Goal: Transaction & Acquisition: Book appointment/travel/reservation

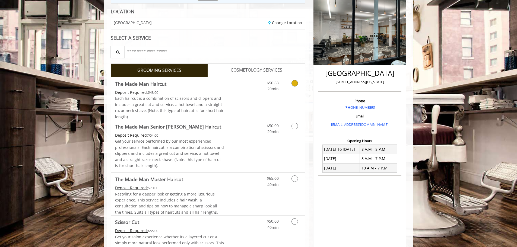
scroll to position [81, 0]
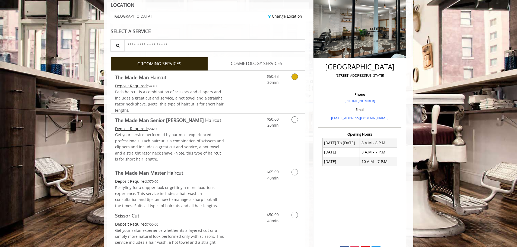
click at [291, 80] on link "Grooming services" at bounding box center [294, 78] width 14 height 15
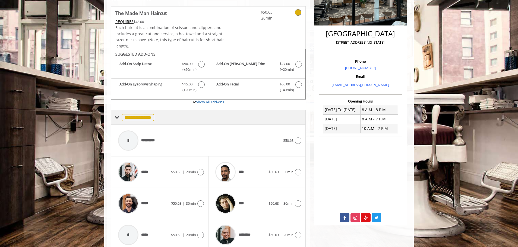
scroll to position [137, 0]
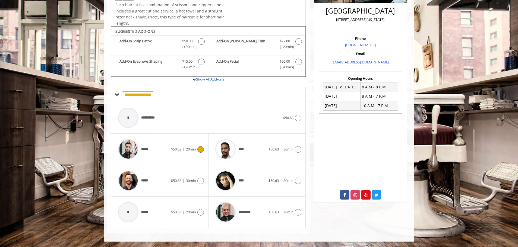
click at [201, 151] on icon at bounding box center [200, 149] width 7 height 7
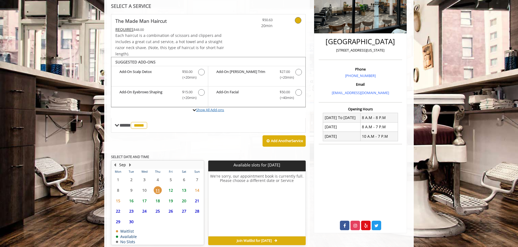
scroll to position [132, 0]
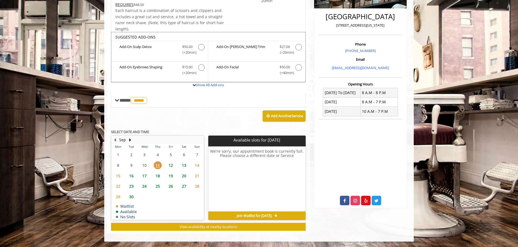
click at [169, 165] on span "12" at bounding box center [171, 165] width 8 height 8
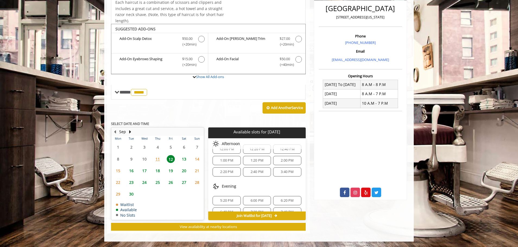
scroll to position [70, 0]
click at [284, 193] on span "6:20 PM" at bounding box center [286, 191] width 13 height 4
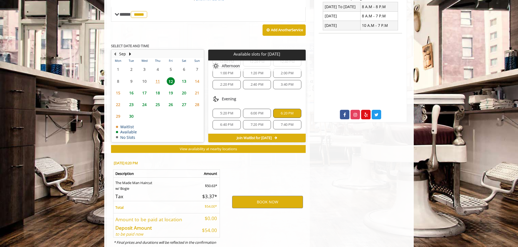
scroll to position [238, 0]
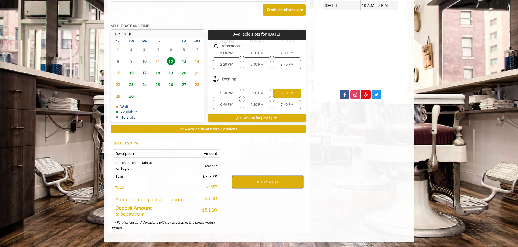
click at [271, 181] on button "BOOK NOW" at bounding box center [267, 182] width 71 height 12
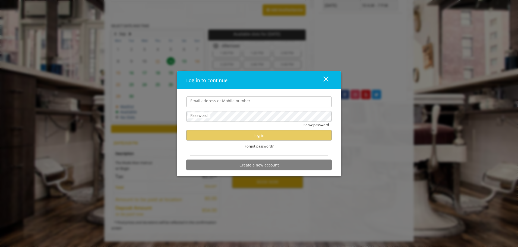
type input "**********"
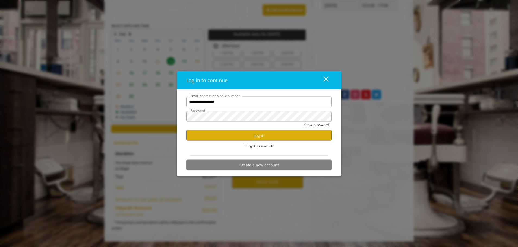
scroll to position [0, 0]
click at [245, 136] on button "Log in" at bounding box center [258, 135] width 145 height 11
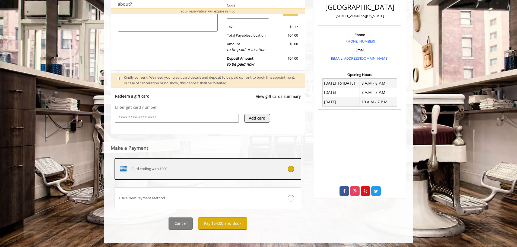
scroll to position [143, 0]
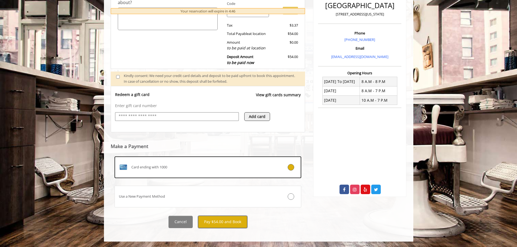
click at [220, 224] on button "Pay $54.00 and Book" at bounding box center [222, 222] width 49 height 12
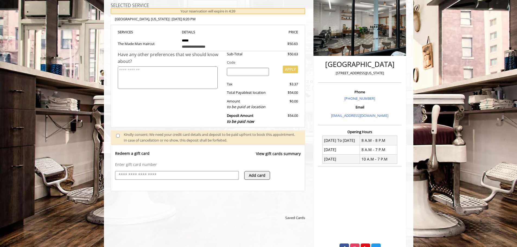
scroll to position [170, 0]
